Goal: Information Seeking & Learning: Check status

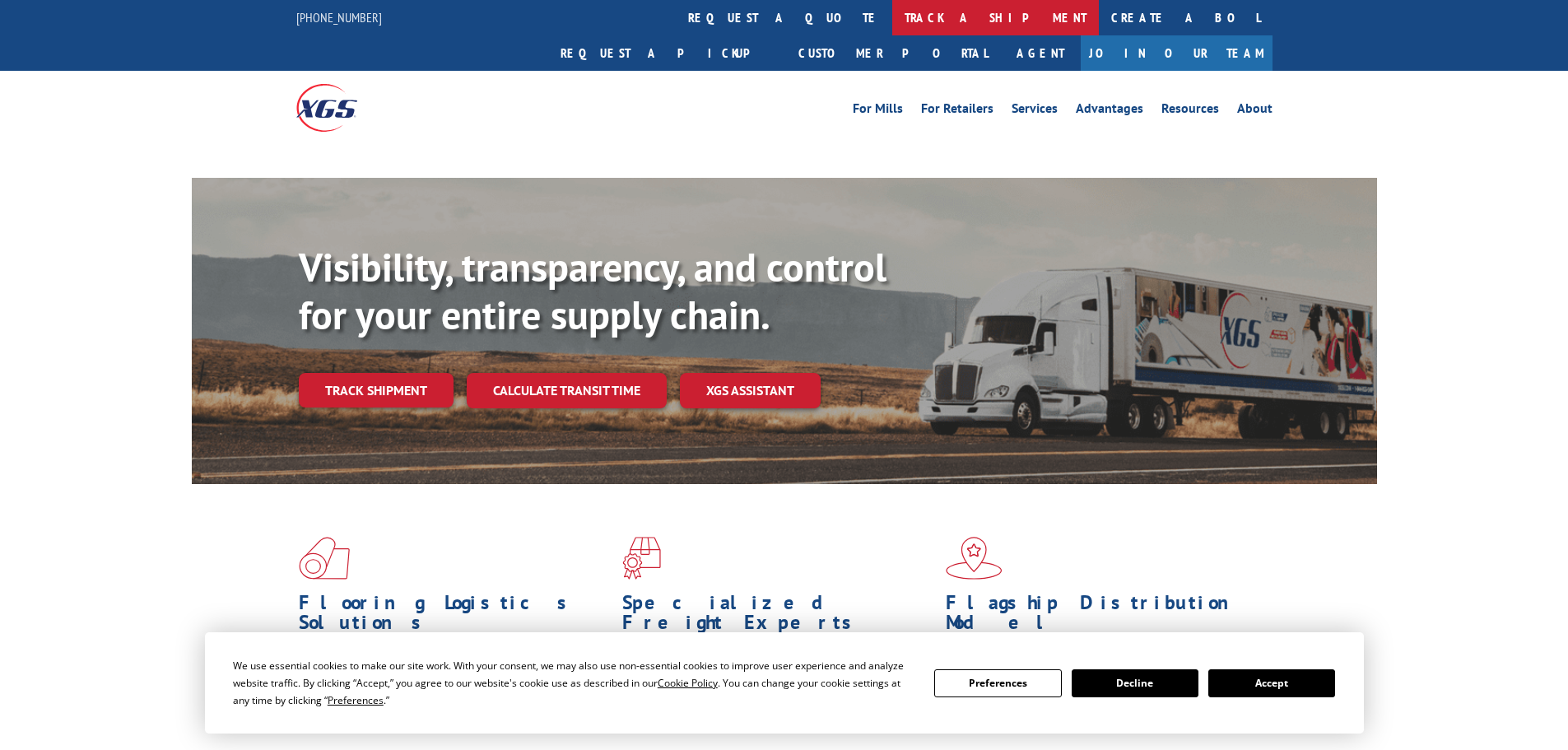
click at [892, 20] on link "track a shipment" at bounding box center [996, 17] width 206 height 35
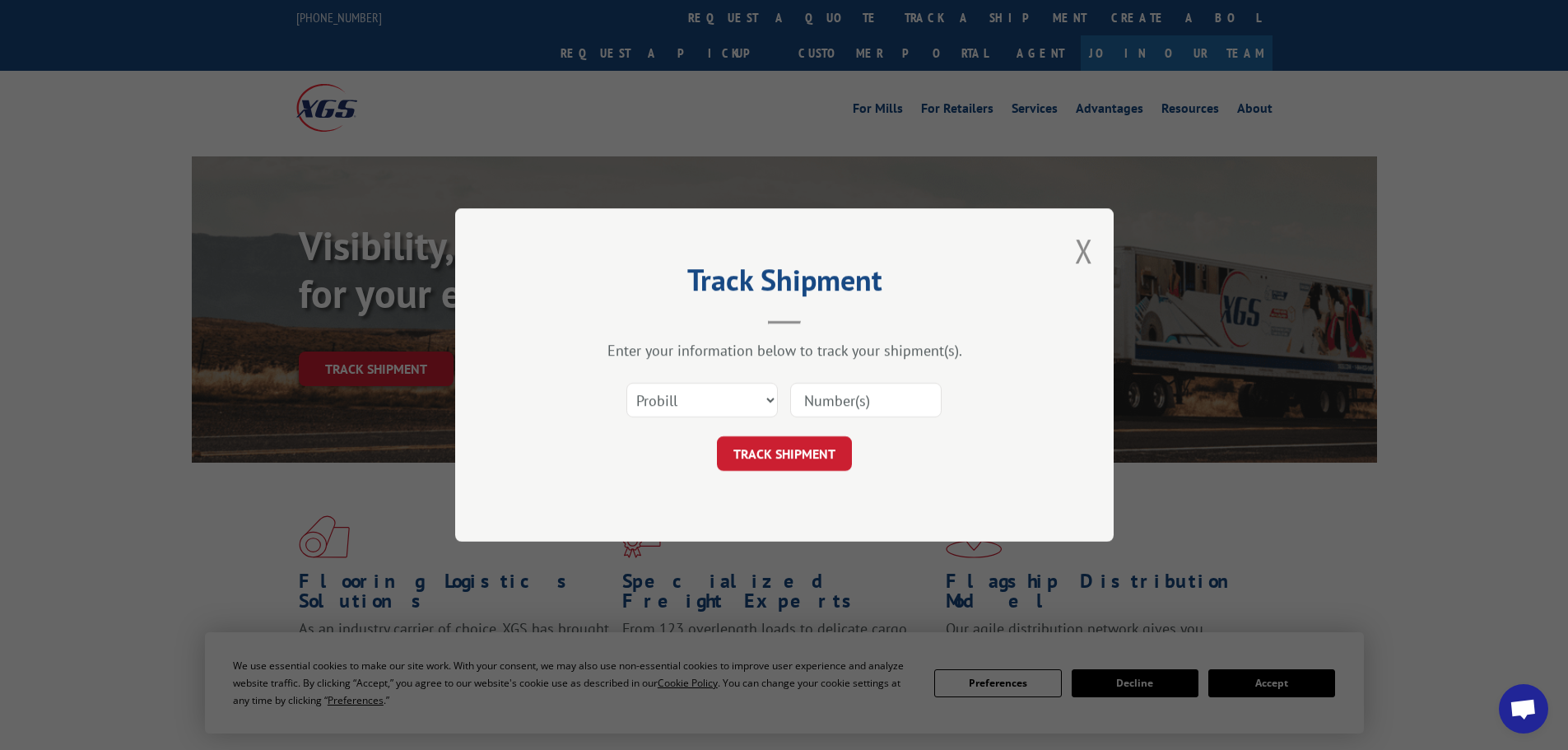
click at [726, 403] on select "Select category... Probill BOL PO" at bounding box center [702, 400] width 152 height 34
select select "bol"
click at [627, 383] on select "Select category... Probill BOL PO" at bounding box center [702, 400] width 152 height 34
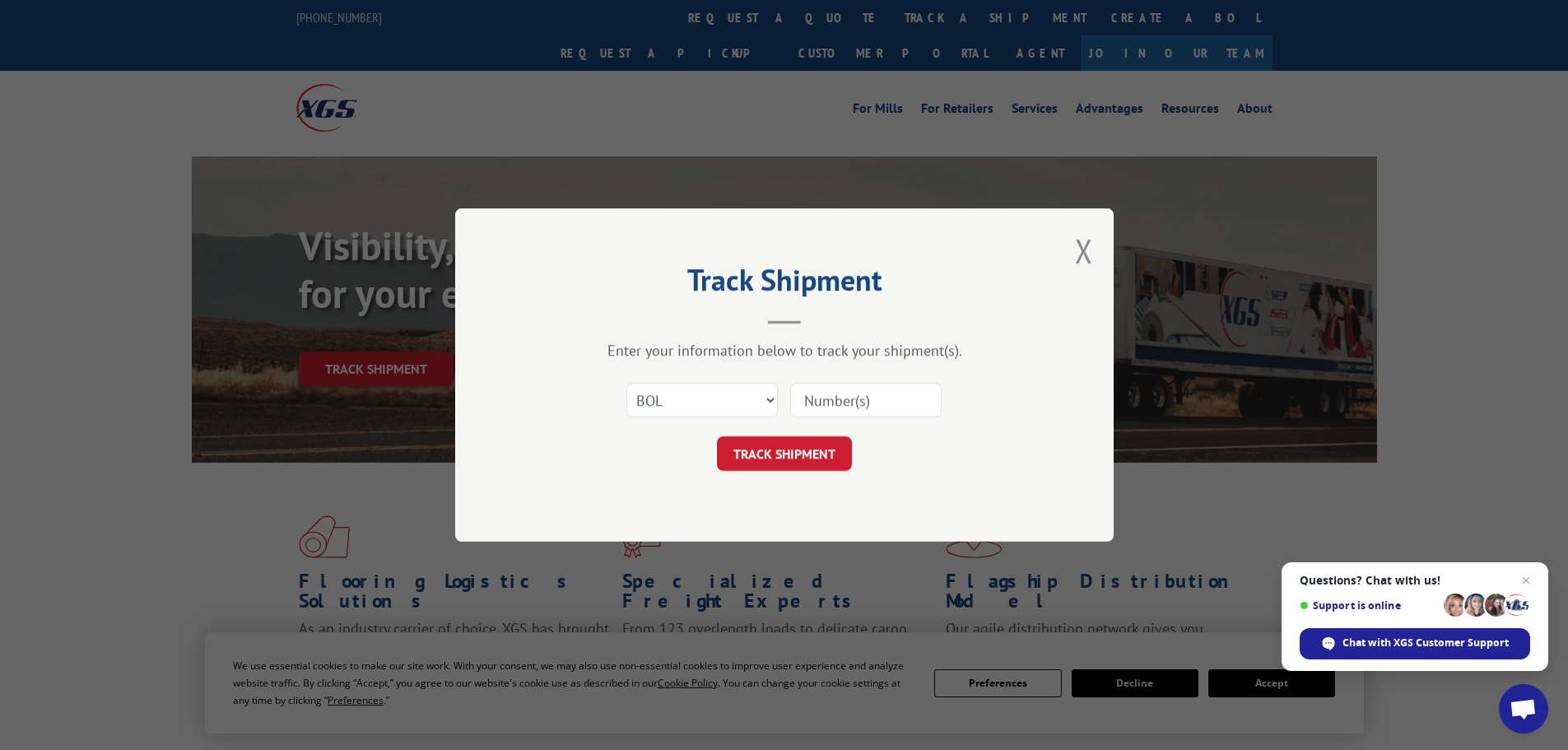
click at [829, 414] on input at bounding box center [866, 400] width 152 height 34
click at [832, 408] on input at bounding box center [866, 400] width 152 height 34
paste input "5199413"
type input "5199413"
drag, startPoint x: 814, startPoint y: 456, endPoint x: 798, endPoint y: 439, distance: 23.3
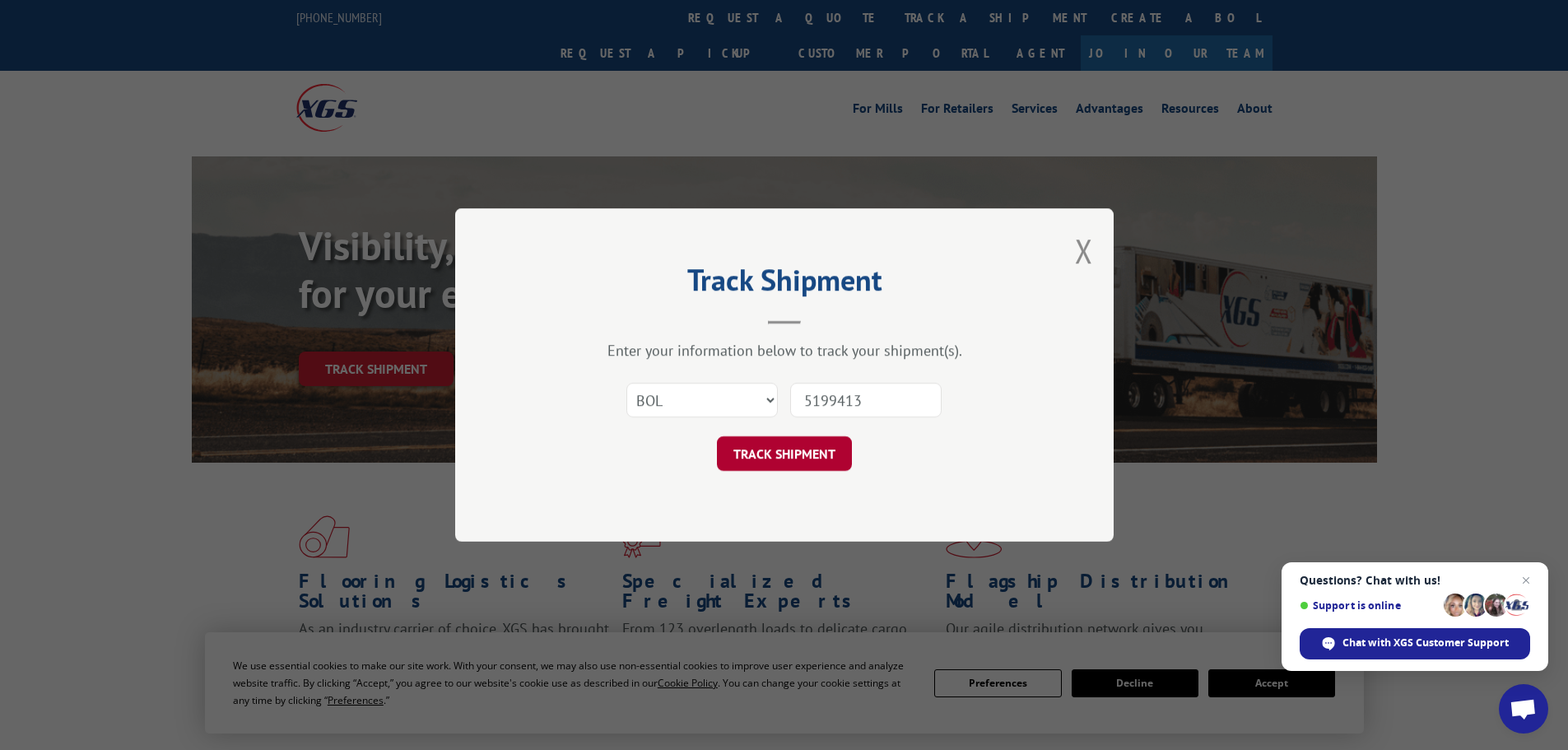
click at [814, 457] on button "TRACK SHIPMENT" at bounding box center [784, 454] width 135 height 34
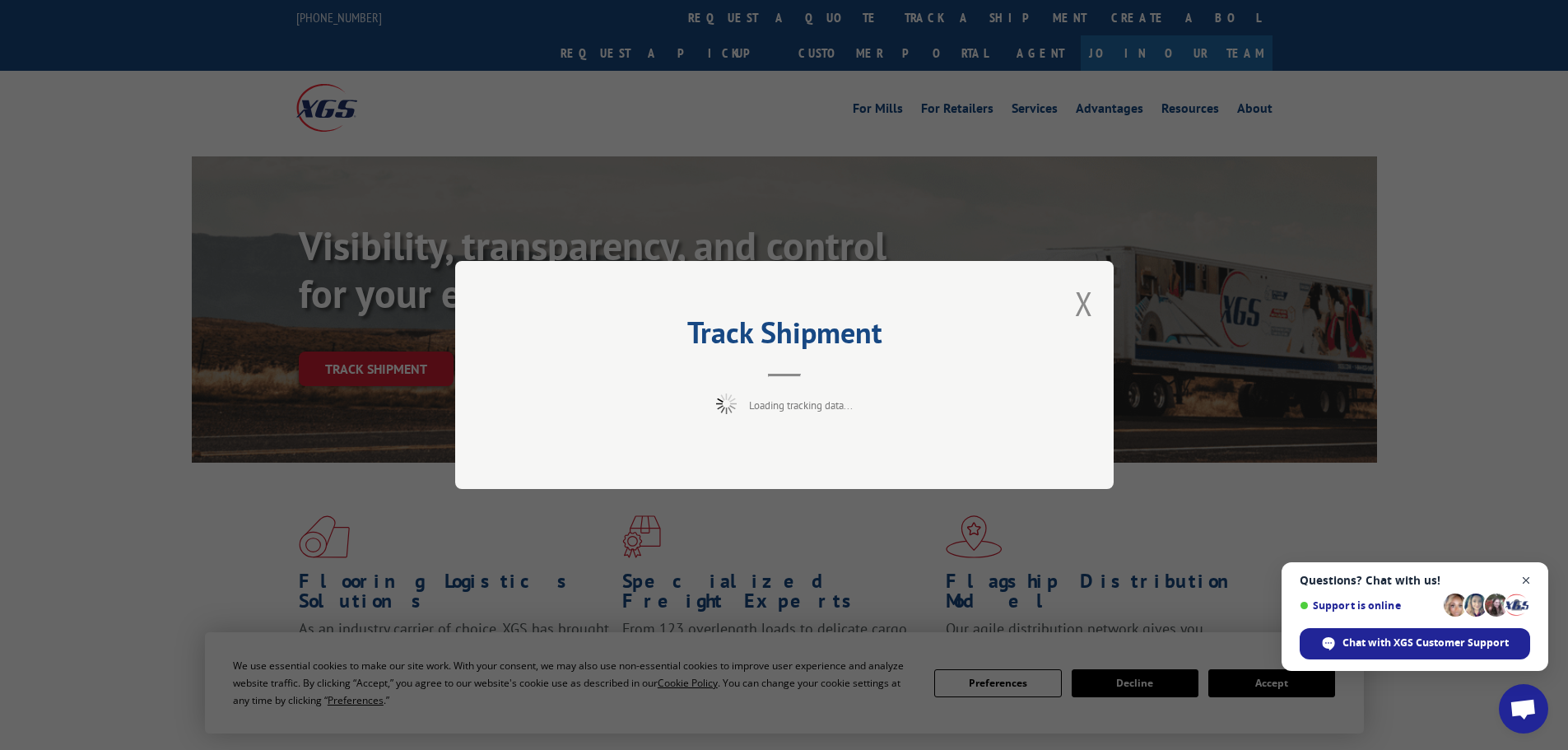
click at [1529, 580] on span "Open chat" at bounding box center [1527, 581] width 21 height 21
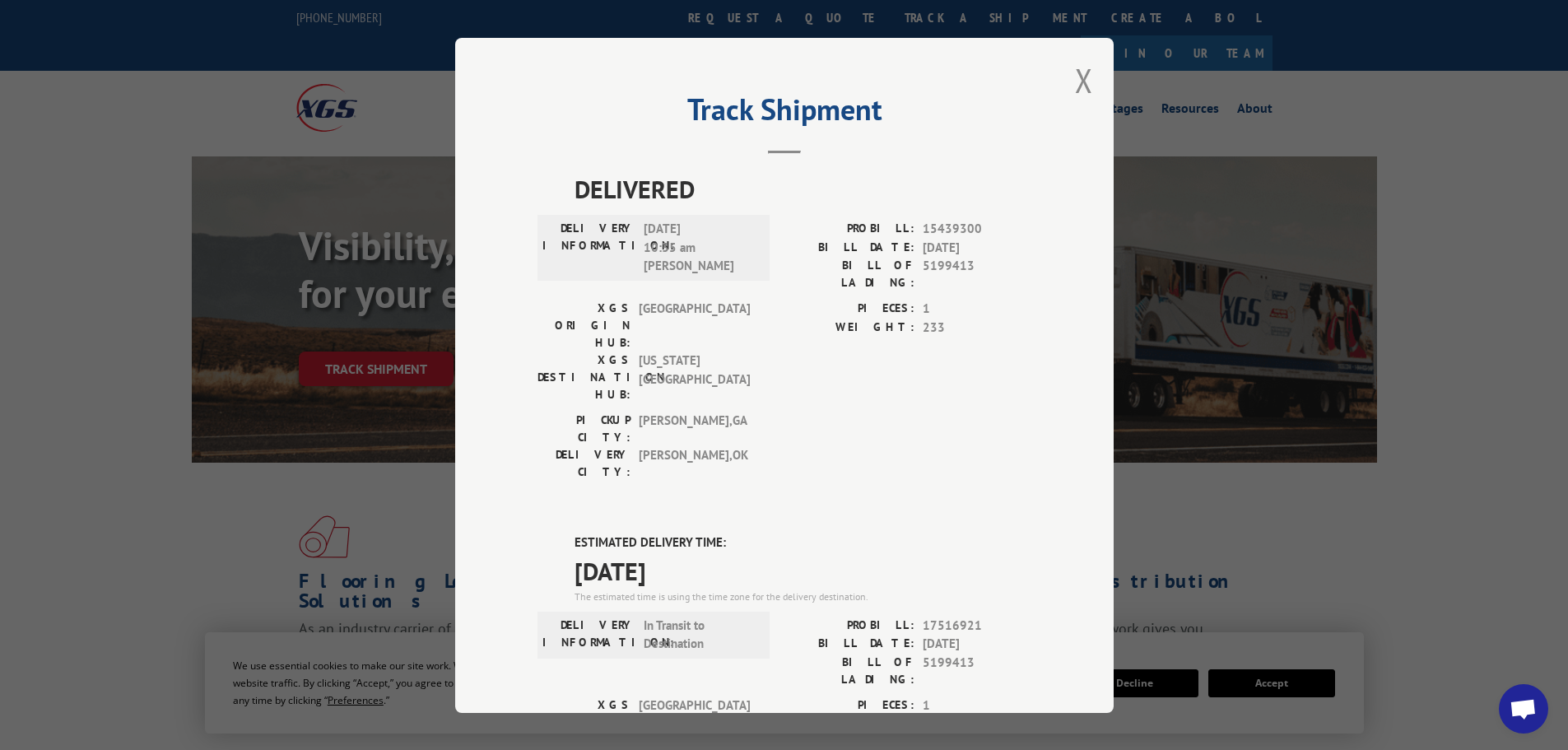
scroll to position [82, 0]
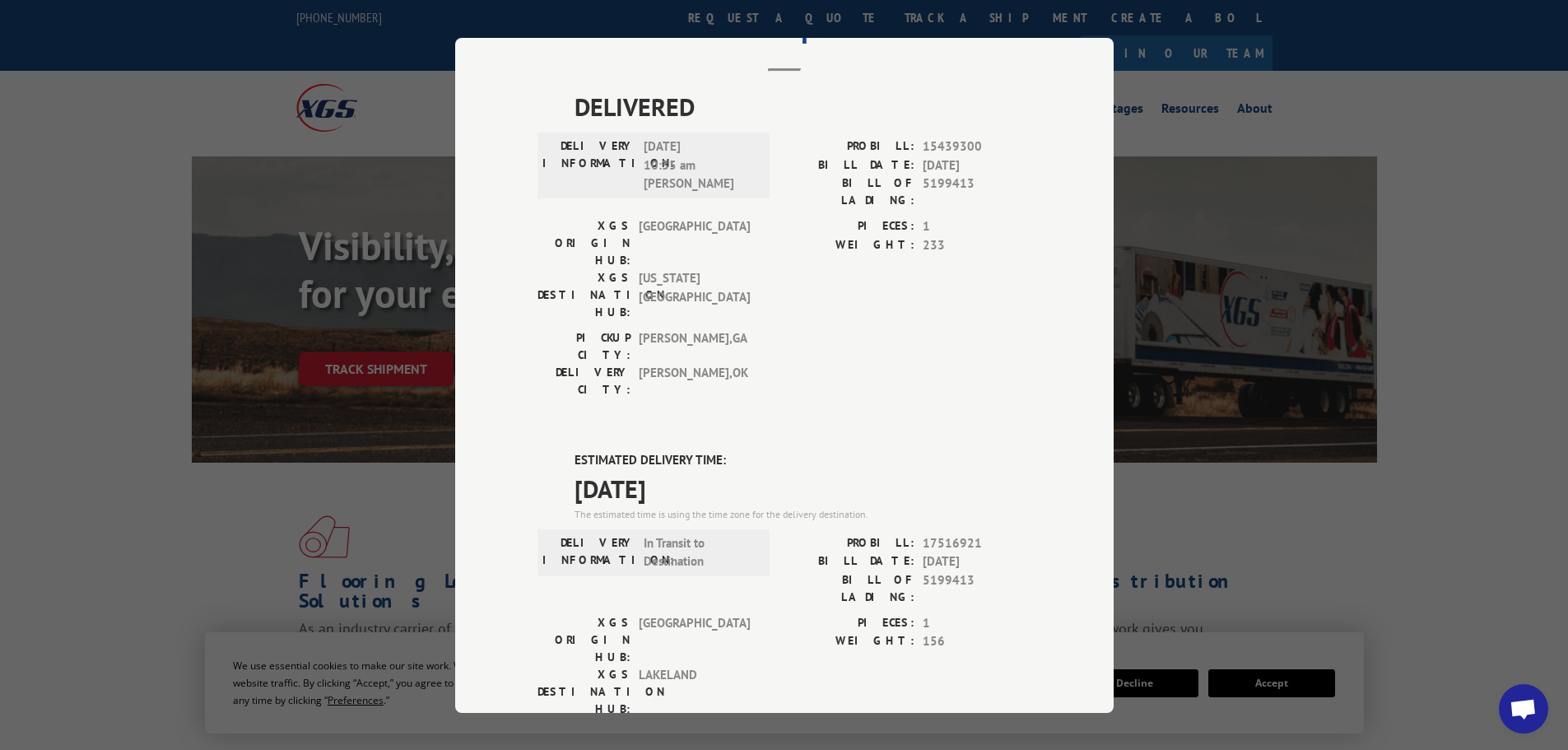
drag, startPoint x: 746, startPoint y: 397, endPoint x: 545, endPoint y: 391, distance: 201.1
click at [545, 451] on div "ESTIMATED DELIVERY TIME: [DATE] The estimated time is using the time zone for t…" at bounding box center [784, 747] width 494 height 592
copy span "[DATE]"
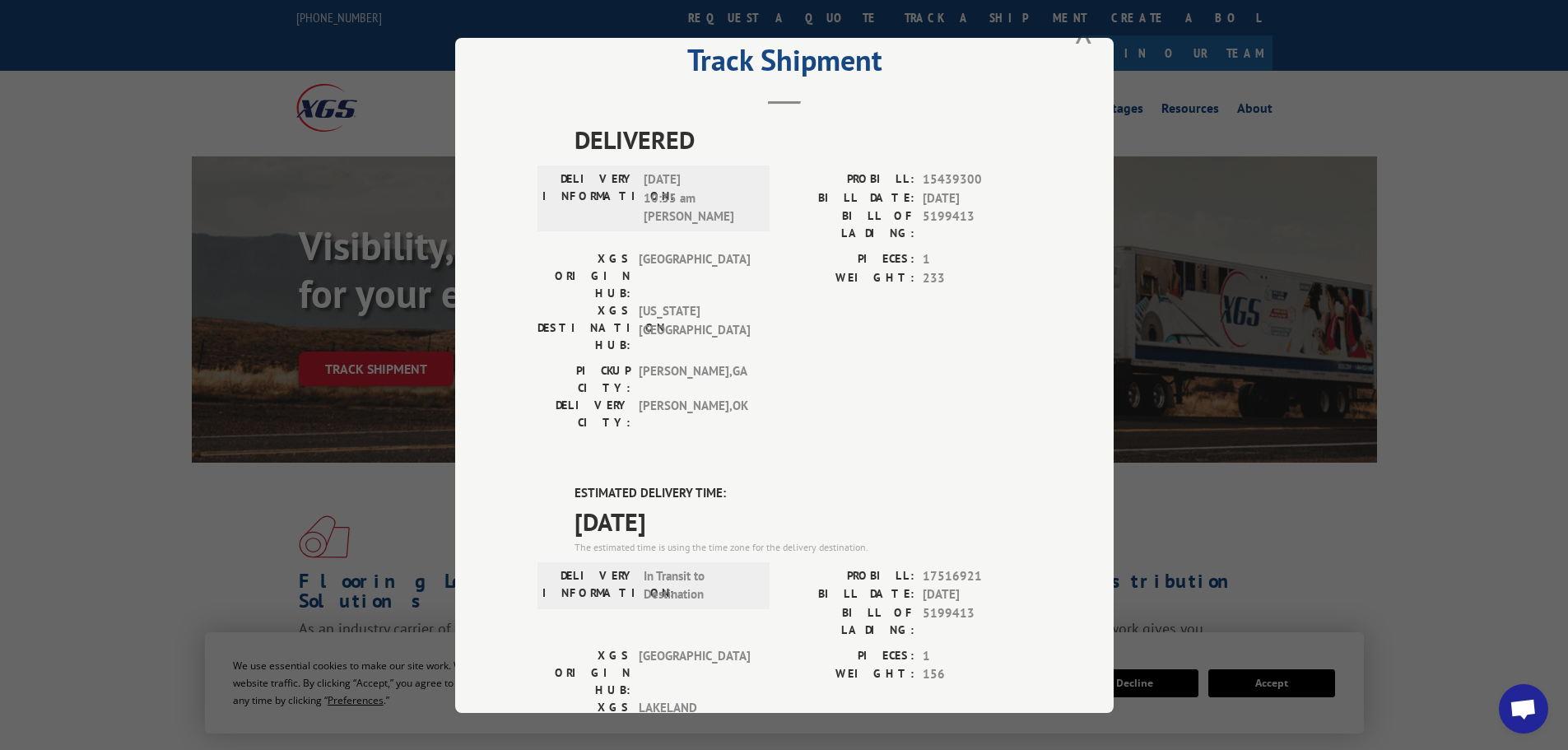
scroll to position [0, 0]
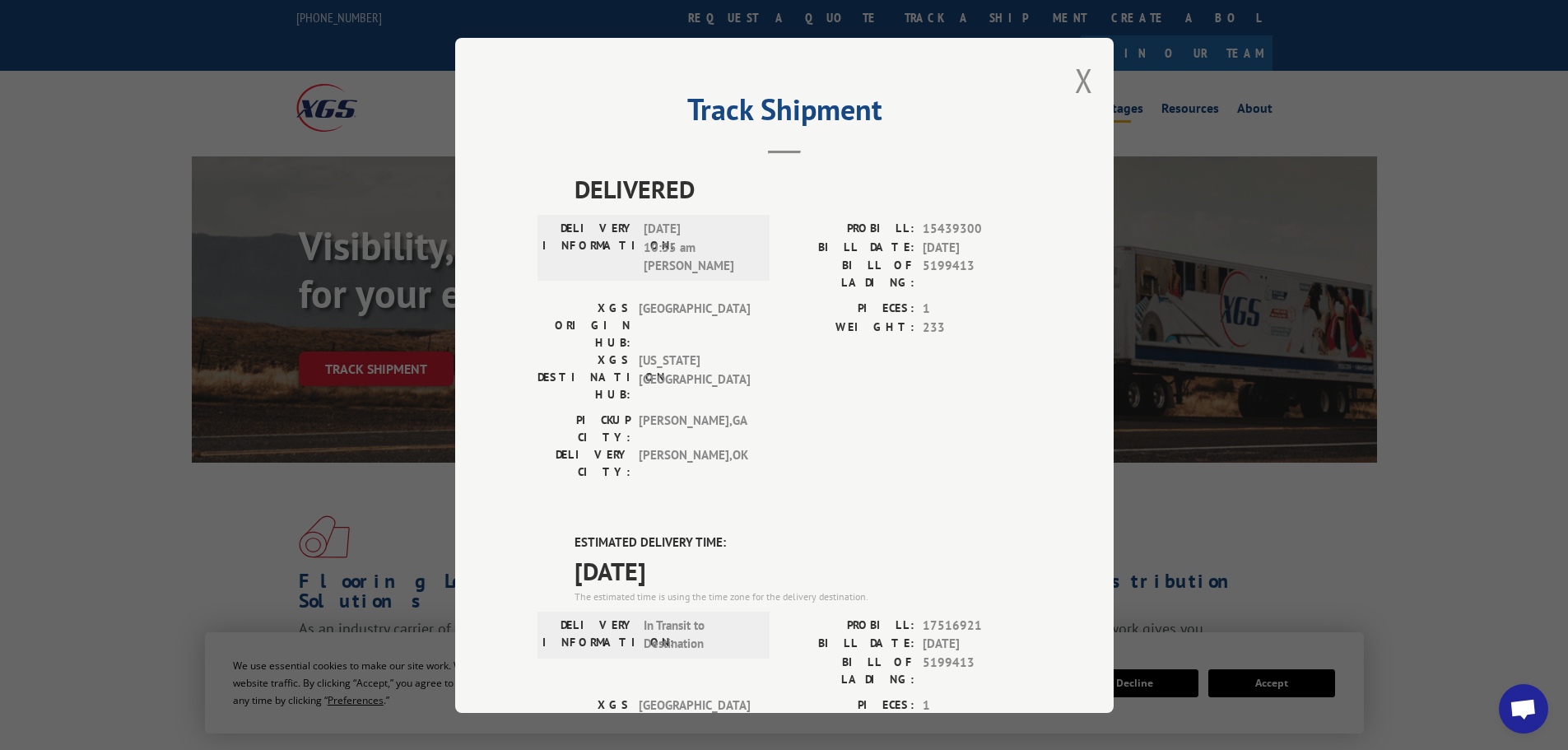
drag, startPoint x: 1085, startPoint y: 75, endPoint x: 1077, endPoint y: 76, distance: 8.1
click at [1081, 76] on button "Close modal" at bounding box center [1084, 80] width 18 height 44
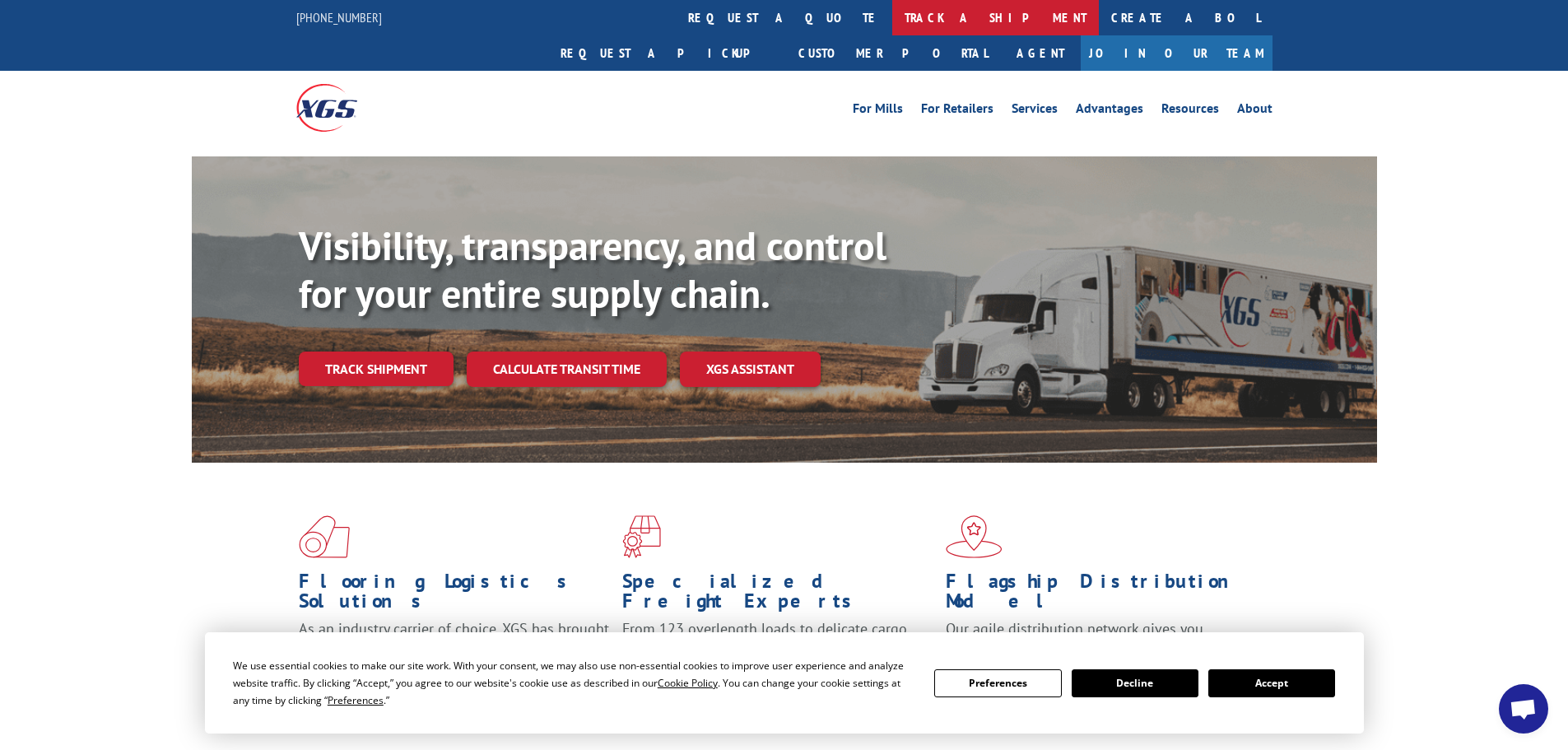
click at [892, 5] on link "track a shipment" at bounding box center [996, 17] width 206 height 35
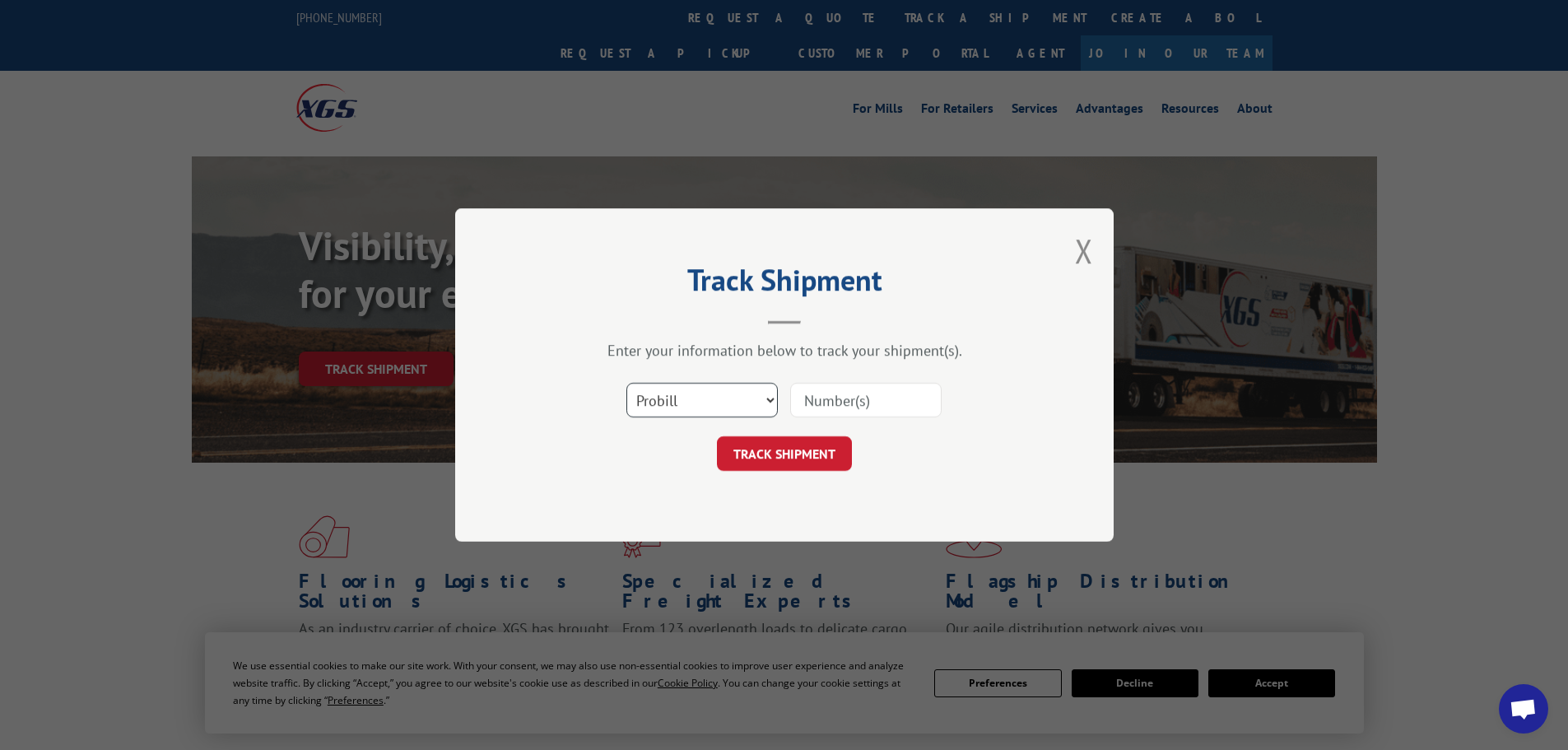
click at [712, 409] on select "Select category... Probill BOL PO" at bounding box center [702, 400] width 152 height 34
select select "bol"
click at [627, 383] on select "Select category... Probill BOL PO" at bounding box center [702, 400] width 152 height 34
click at [847, 401] on input at bounding box center [866, 400] width 152 height 34
paste input "6014883"
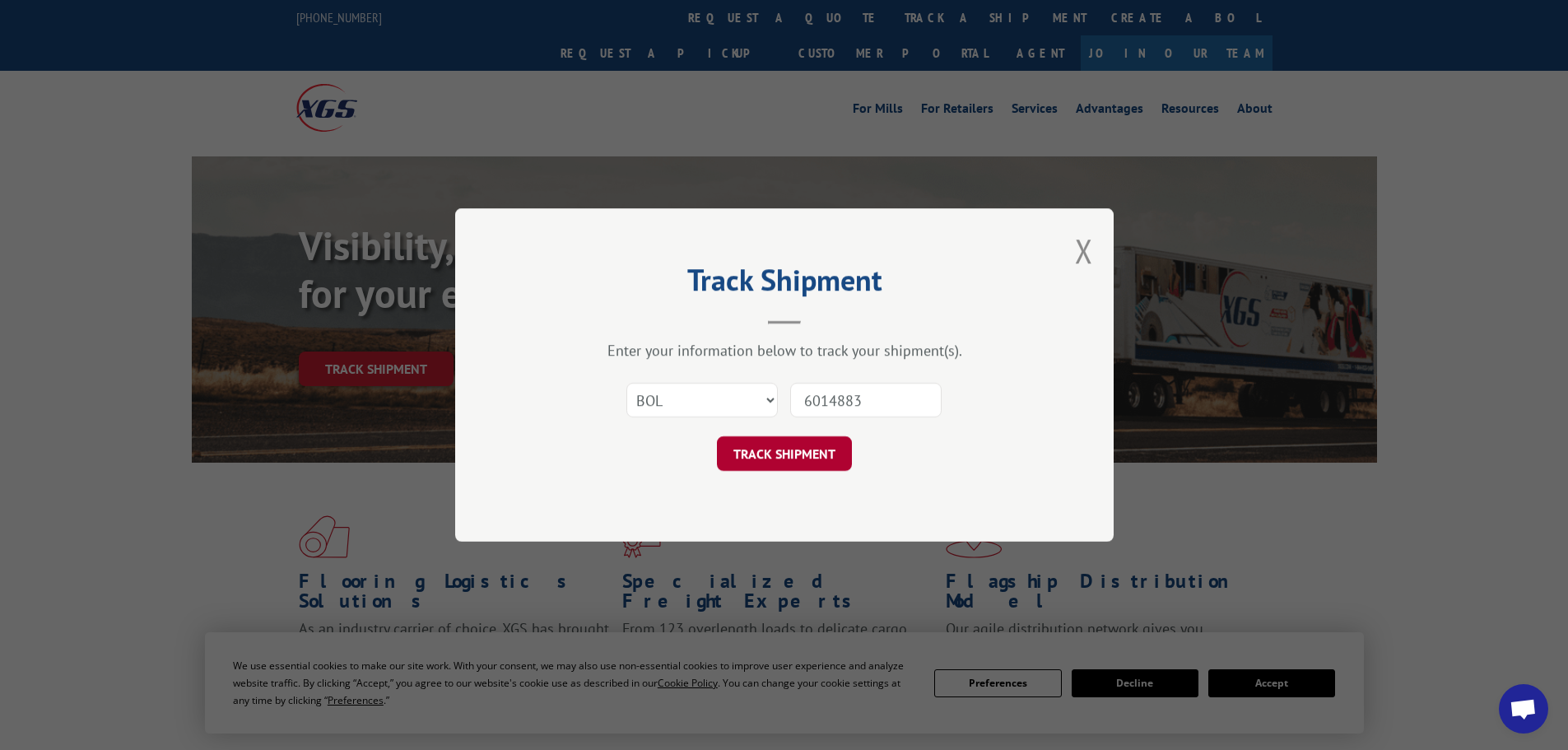
type input "6014883"
click at [836, 464] on button "TRACK SHIPMENT" at bounding box center [784, 454] width 135 height 34
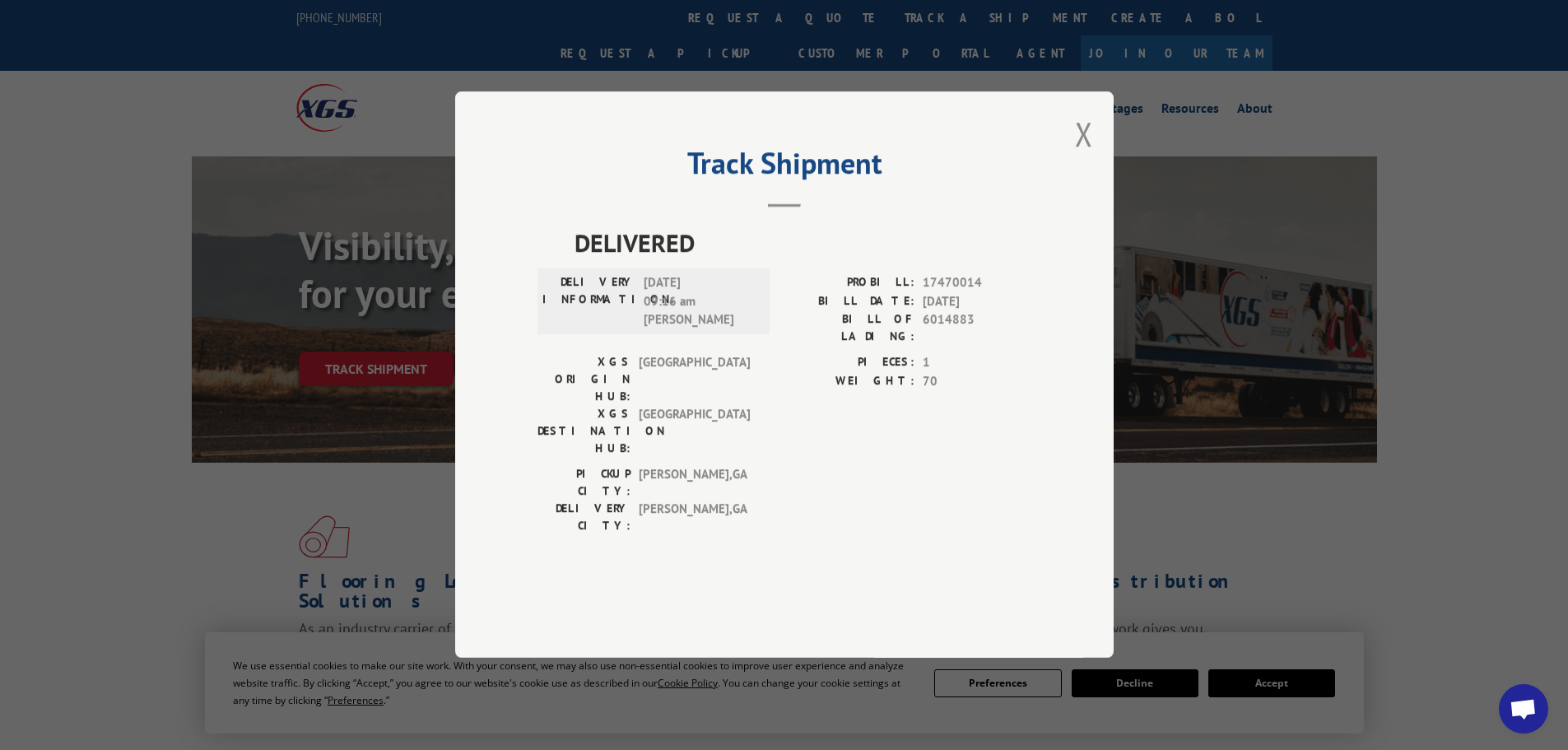
drag, startPoint x: 720, startPoint y: 294, endPoint x: 670, endPoint y: 351, distance: 75.8
click at [558, 311] on div "DELIVERED DELIVERY INFORMATION: [DATE] 09:16 am [PERSON_NAME] PROBILL: 17470014…" at bounding box center [784, 383] width 494 height 318
drag, startPoint x: 640, startPoint y: 327, endPoint x: 718, endPoint y: 376, distance: 92.1
click at [718, 335] on div "DELIVERY INFORMATION: [DATE] 09:16 am [PERSON_NAME]" at bounding box center [654, 302] width 232 height 66
copy span "[DATE] 09:16 am [PERSON_NAME]"
